Goal: Find specific page/section: Find specific page/section

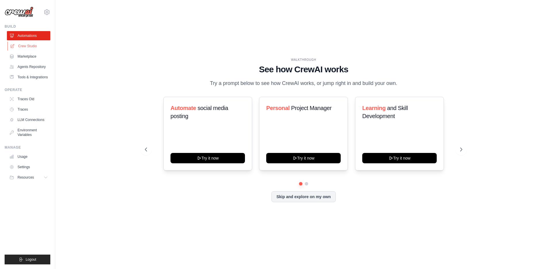
click at [27, 46] on link "Crew Studio" at bounding box center [28, 45] width 43 height 9
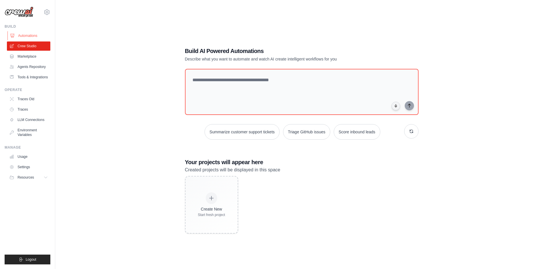
click at [27, 35] on link "Automations" at bounding box center [28, 35] width 43 height 9
